Goal: Information Seeking & Learning: Learn about a topic

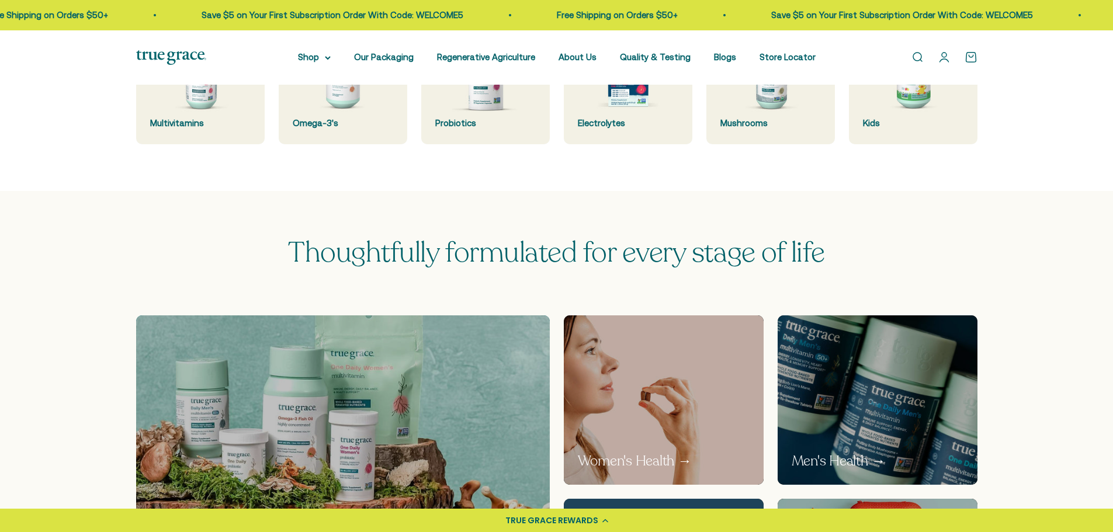
scroll to position [467, 0]
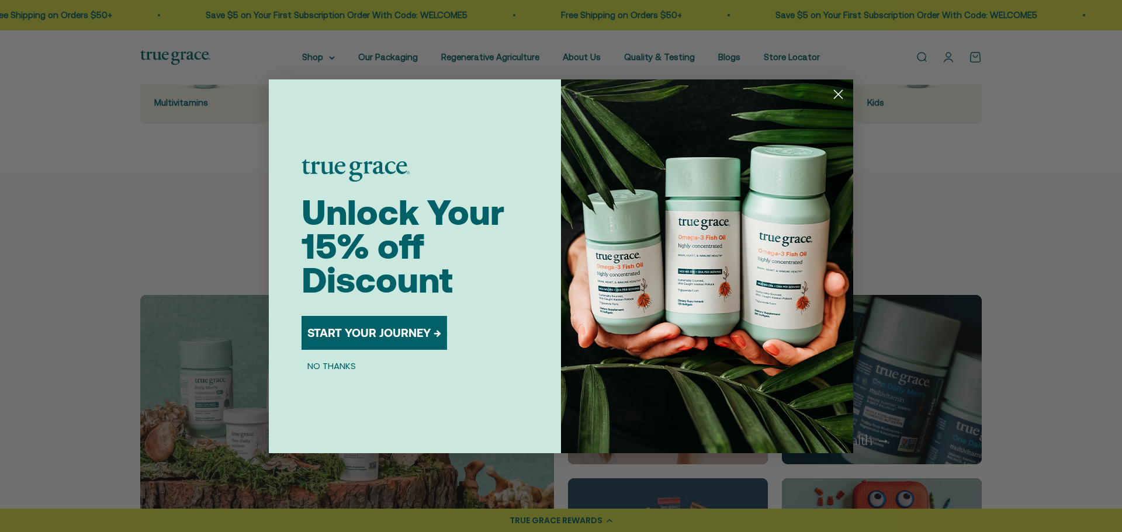
click at [1015, 255] on div "Close dialog Unlock Your 15% off Discount START YOUR JOURNEY → NO THANKS Submit" at bounding box center [561, 266] width 1122 height 532
click at [846, 92] on circle "Close dialog" at bounding box center [837, 93] width 19 height 19
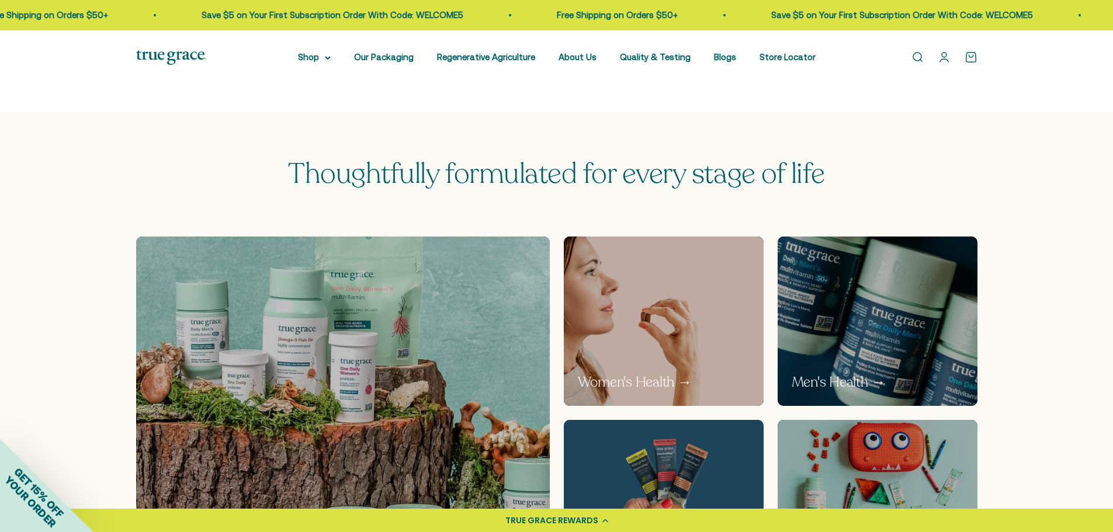
scroll to position [0, 0]
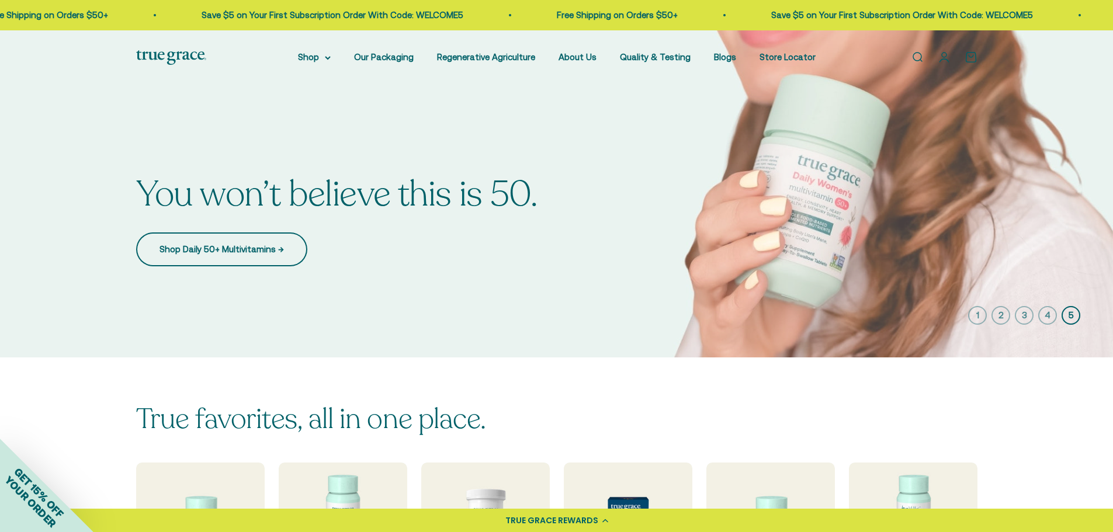
click at [203, 246] on link "Shop Daily 50+ Multivitamins →" at bounding box center [221, 250] width 171 height 34
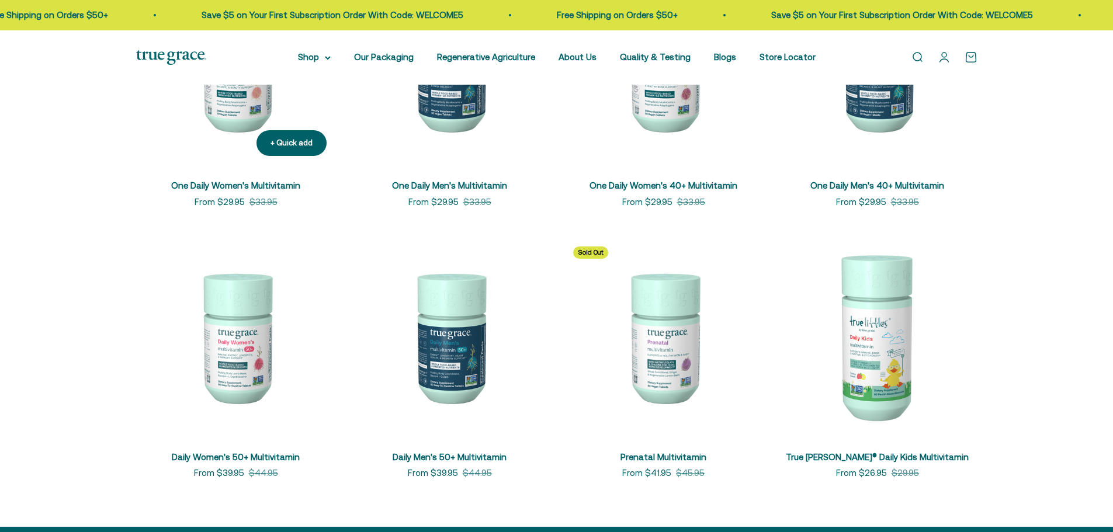
scroll to position [234, 0]
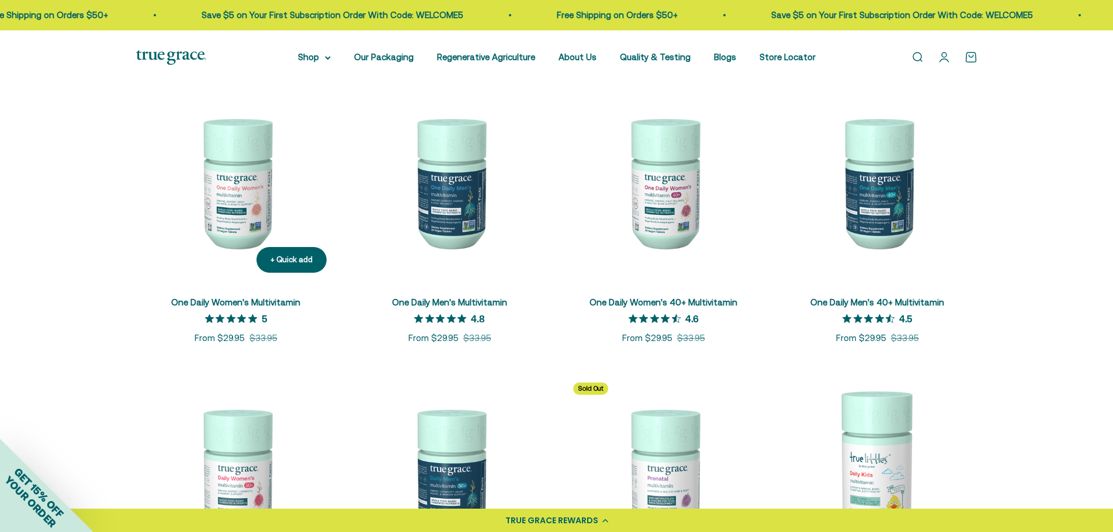
click at [264, 180] on img at bounding box center [236, 182] width 200 height 200
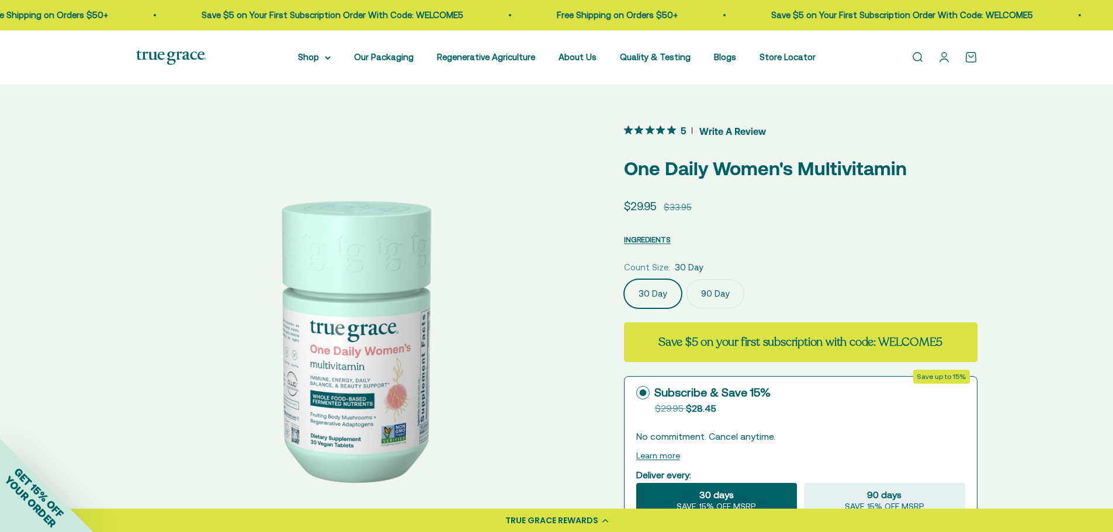
click at [699, 301] on label "90 Day" at bounding box center [716, 293] width 58 height 29
click at [624, 279] on input "90 Day" at bounding box center [623, 279] width 1 height 1
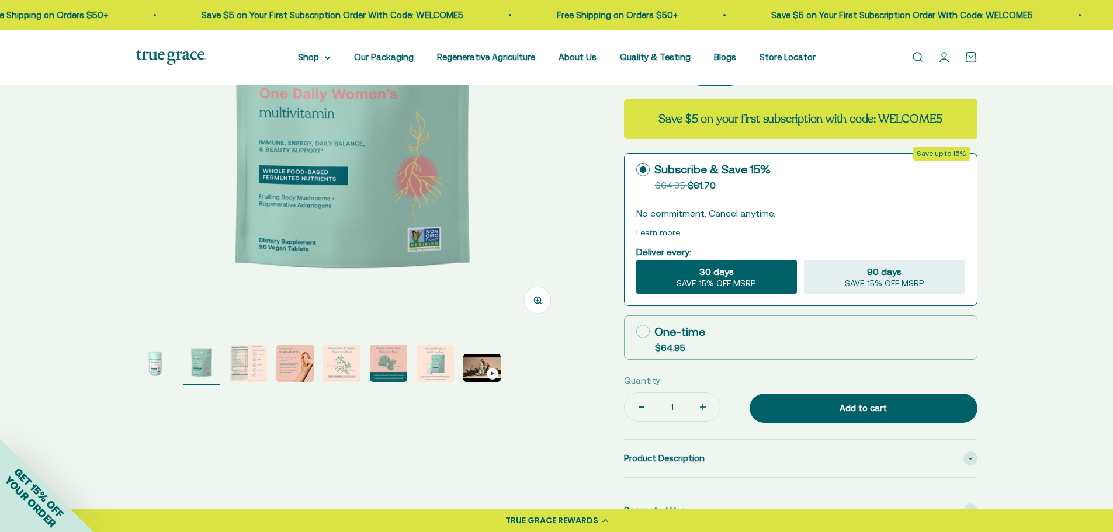
scroll to position [234, 0]
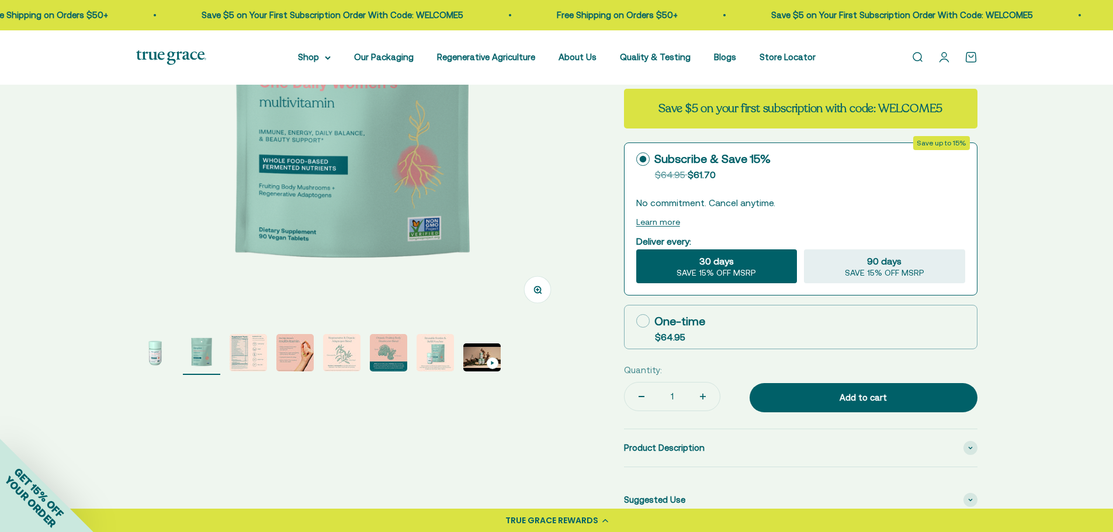
click at [283, 350] on img "Go to item 4" at bounding box center [294, 352] width 37 height 37
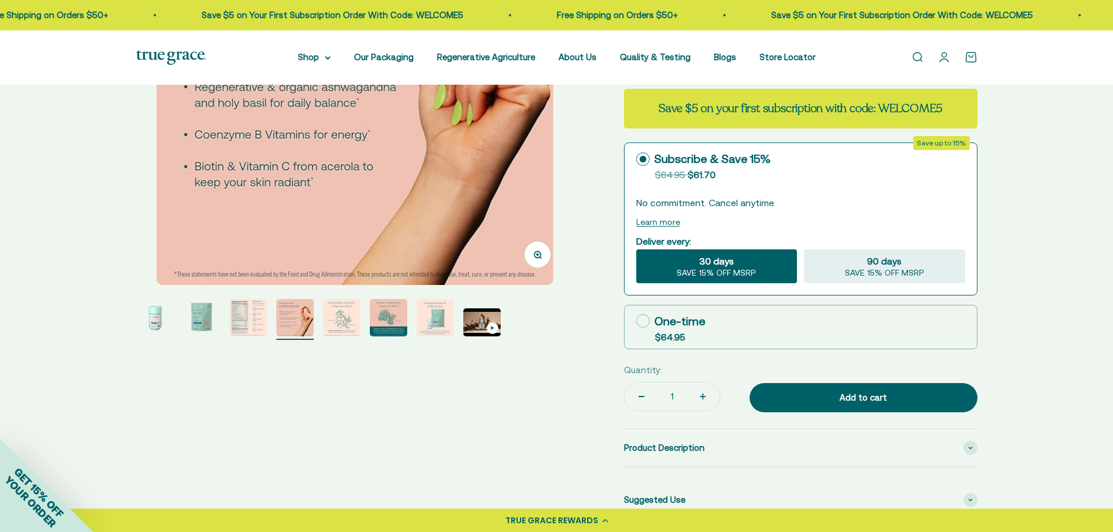
scroll to position [0, 1338]
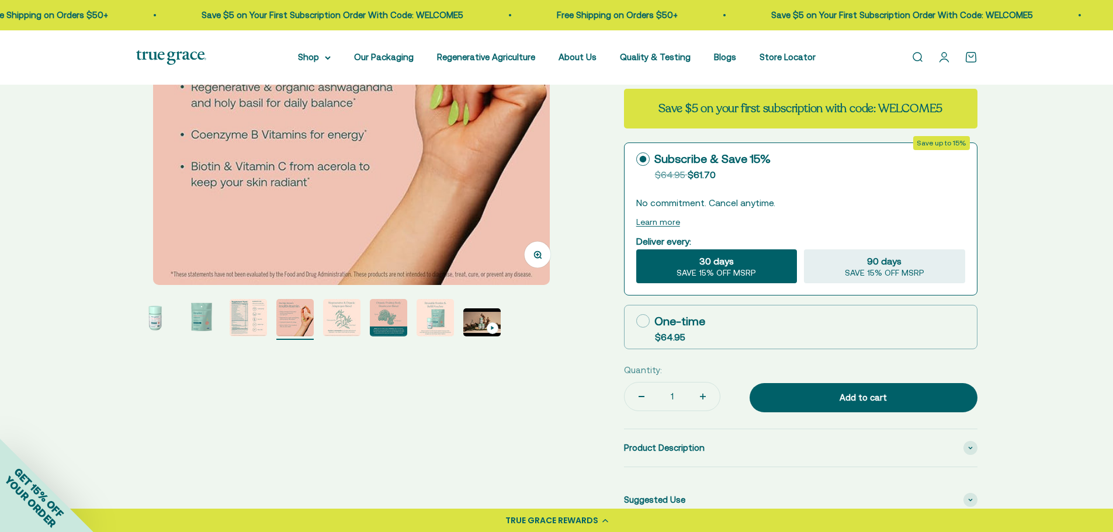
click at [242, 309] on img "Go to item 3" at bounding box center [248, 317] width 37 height 37
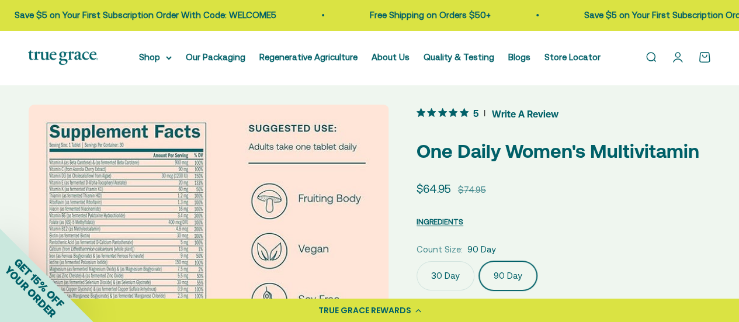
scroll to position [0, 0]
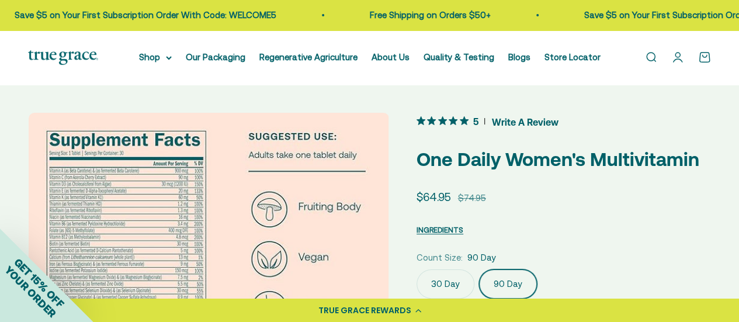
click at [83, 54] on img at bounding box center [63, 57] width 70 height 15
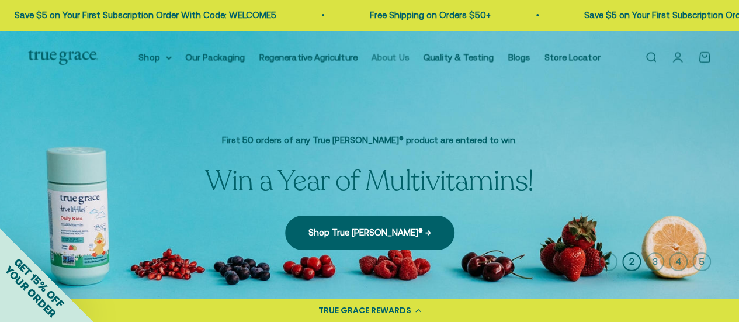
click at [379, 54] on link "About Us" at bounding box center [391, 57] width 38 height 10
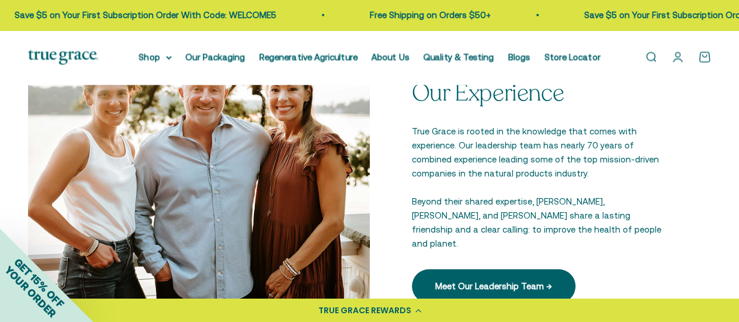
scroll to position [1461, 0]
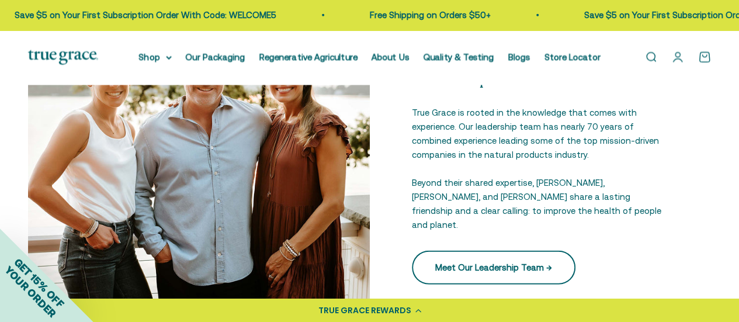
click at [519, 266] on link "Meet Our Leadership Team →" at bounding box center [494, 268] width 164 height 34
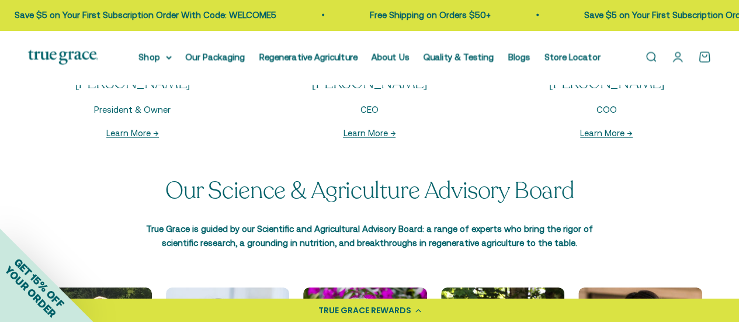
scroll to position [1285, 0]
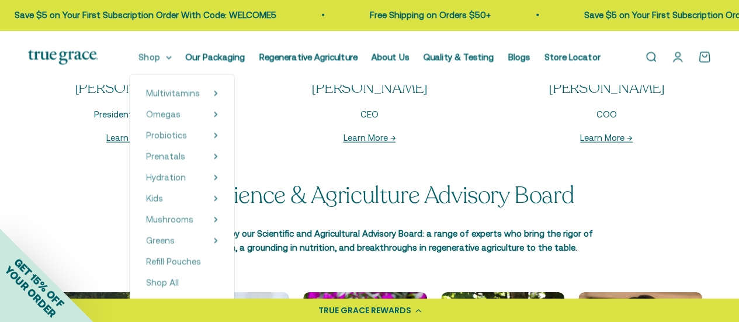
click at [165, 54] on summary "Shop" at bounding box center [155, 57] width 33 height 14
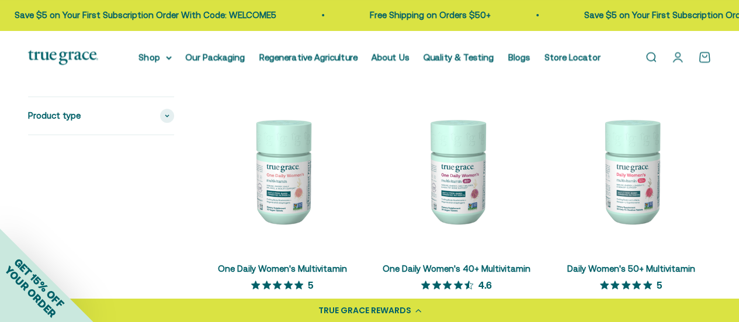
scroll to position [117, 0]
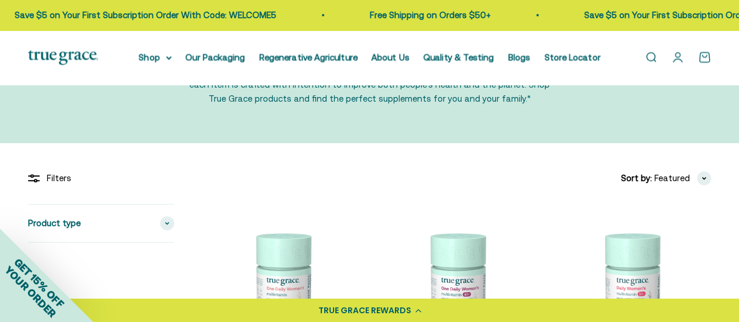
click at [449, 63] on li "Quality & Testing" at bounding box center [459, 57] width 71 height 14
click at [450, 58] on link "Quality & Testing" at bounding box center [459, 57] width 71 height 10
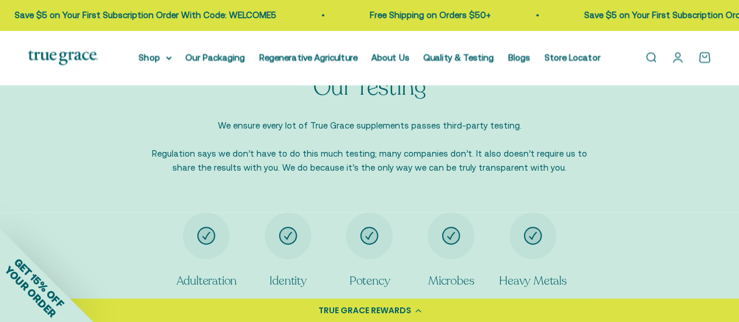
scroll to position [876, 0]
